Goal: Task Accomplishment & Management: Complete application form

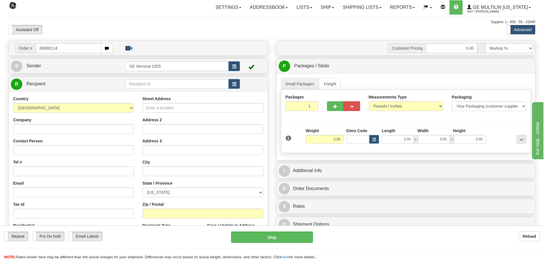
type input "86690114"
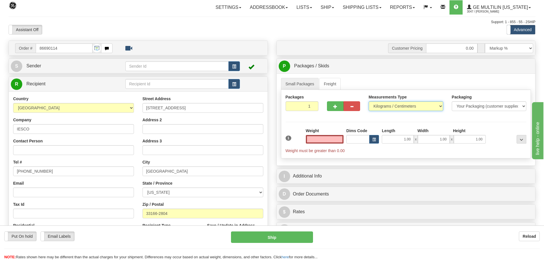
type input "0.00"
click at [440, 106] on select "Pounds / Inches Kilograms / Centimeters" at bounding box center [406, 106] width 75 height 10
select select "0"
click at [369, 101] on select "Pounds / Inches Kilograms / Centimeters" at bounding box center [406, 106] width 75 height 10
click at [340, 139] on input "0.00" at bounding box center [325, 139] width 38 height 9
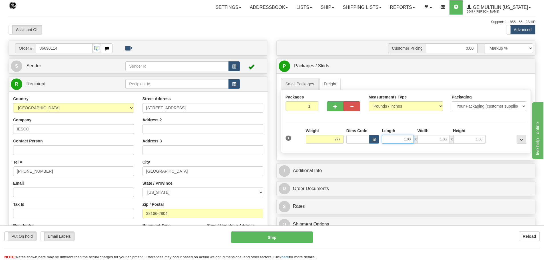
type input "277.00"
click at [411, 140] on input "1.00" at bounding box center [398, 139] width 32 height 9
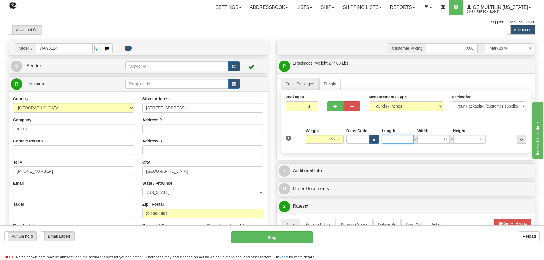
type input "1"
click at [408, 141] on input "Length" at bounding box center [398, 139] width 32 height 9
type input "44.00"
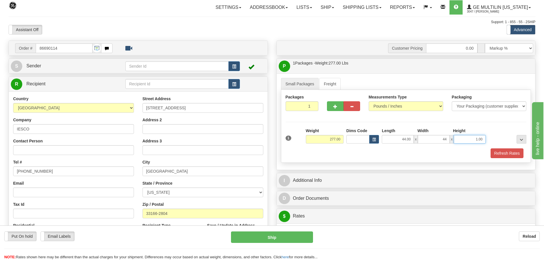
type input "44.00"
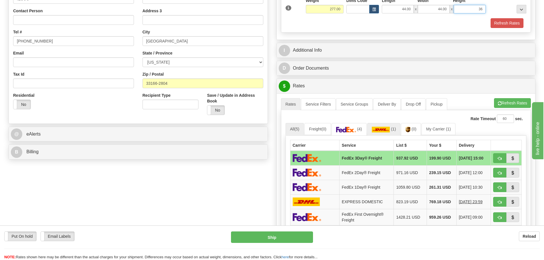
scroll to position [143, 0]
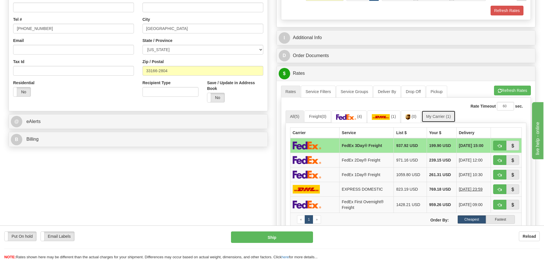
type input "36.00"
click at [447, 119] on link "My Carrier (1)" at bounding box center [439, 117] width 34 height 12
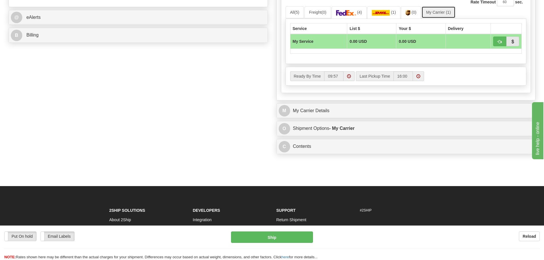
scroll to position [257, 0]
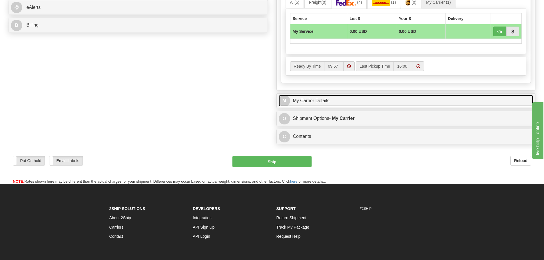
click at [345, 105] on link "M My Carrier Details" at bounding box center [406, 101] width 255 height 12
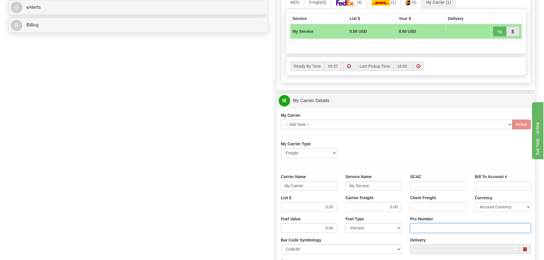
click at [422, 230] on input "Pro Number" at bounding box center [470, 228] width 121 height 10
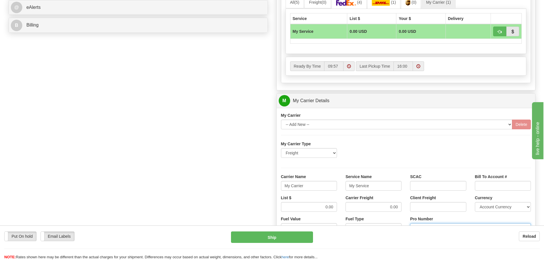
type input "106504069700"
click button "Delete" at bounding box center [0, 0] width 0 height 0
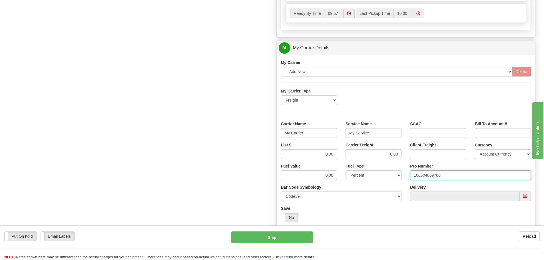
scroll to position [314, 0]
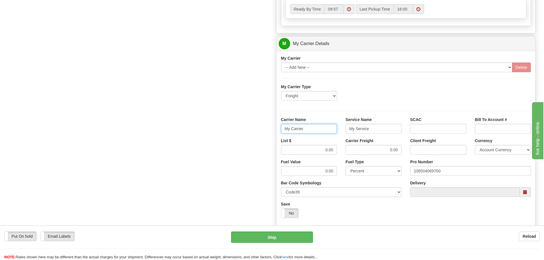
click at [314, 130] on input "My Carrier" at bounding box center [309, 129] width 56 height 10
type input "M"
type input "[PERSON_NAME]"
click at [378, 131] on input "My Service" at bounding box center [374, 129] width 56 height 10
type input "M"
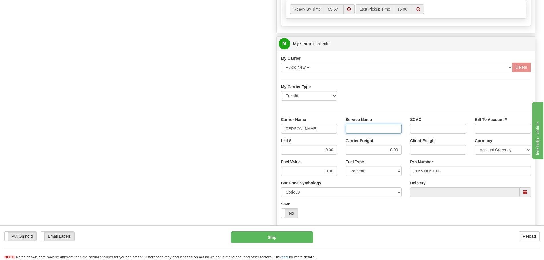
type input "l"
type input "LTL"
click at [335, 149] on input "0.00" at bounding box center [309, 150] width 56 height 10
type input "0"
type input "329.05"
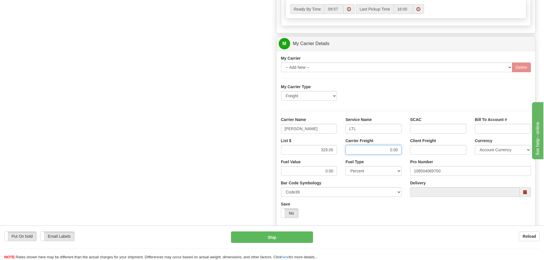
click at [400, 150] on input "0.00" at bounding box center [374, 150] width 56 height 10
type input "0"
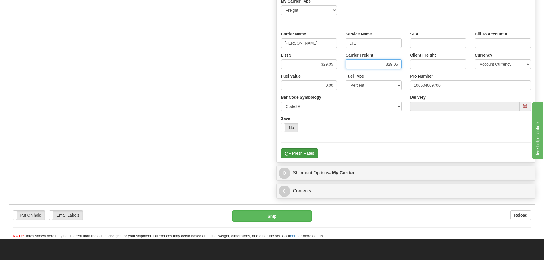
type input "329.05"
click at [298, 155] on button "Refresh Rates" at bounding box center [299, 154] width 37 height 10
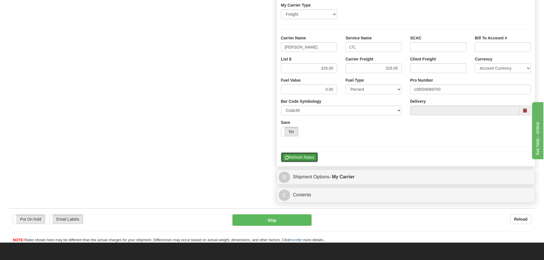
scroll to position [286, 0]
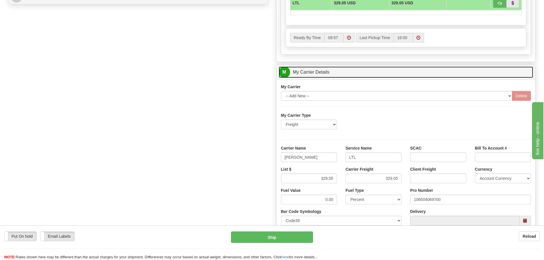
click at [348, 73] on link "M My Carrier Details" at bounding box center [406, 73] width 255 height 12
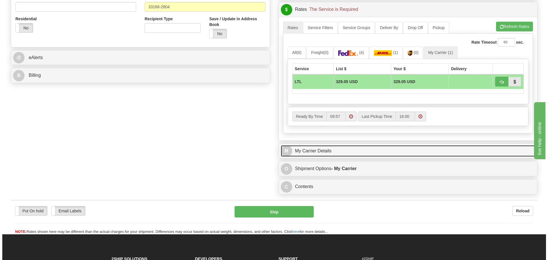
scroll to position [200, 0]
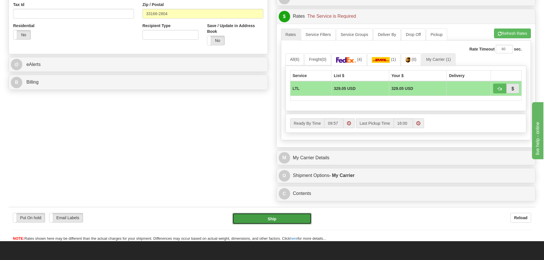
click at [274, 219] on button "Ship" at bounding box center [271, 218] width 79 height 11
type input "00"
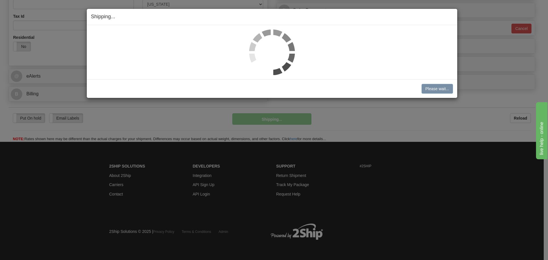
scroll to position [188, 0]
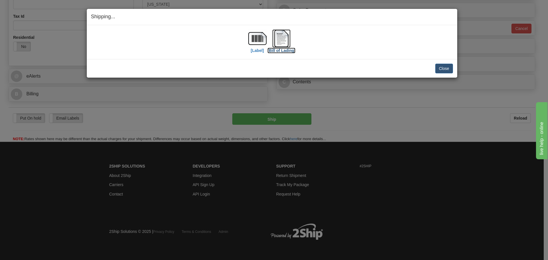
click at [286, 42] on img at bounding box center [281, 38] width 18 height 18
click at [445, 68] on button "Close" at bounding box center [445, 69] width 18 height 10
